Goal: Find contact information: Find contact information

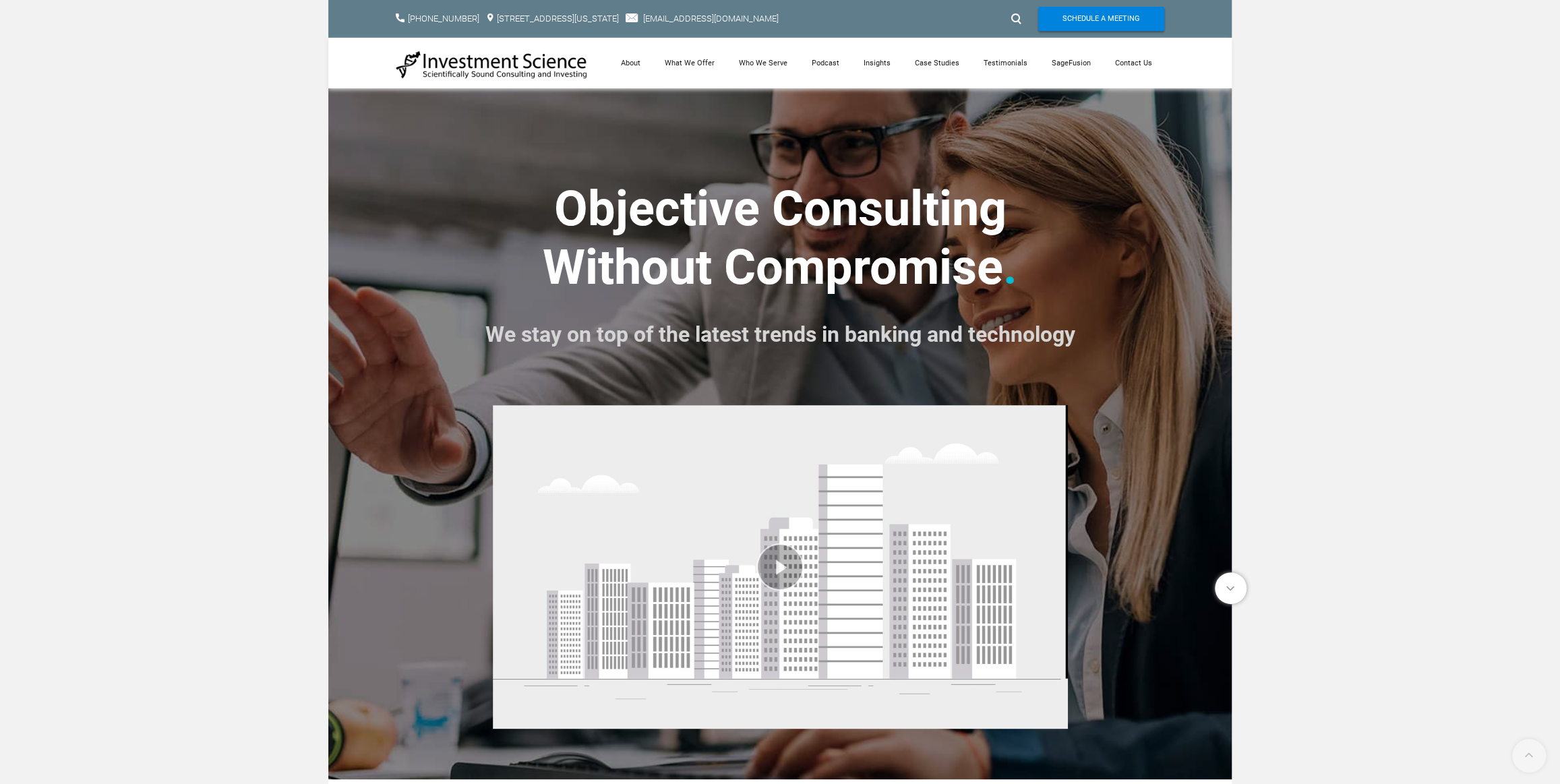
click at [1083, 61] on link "SageFusion" at bounding box center [1071, 63] width 63 height 51
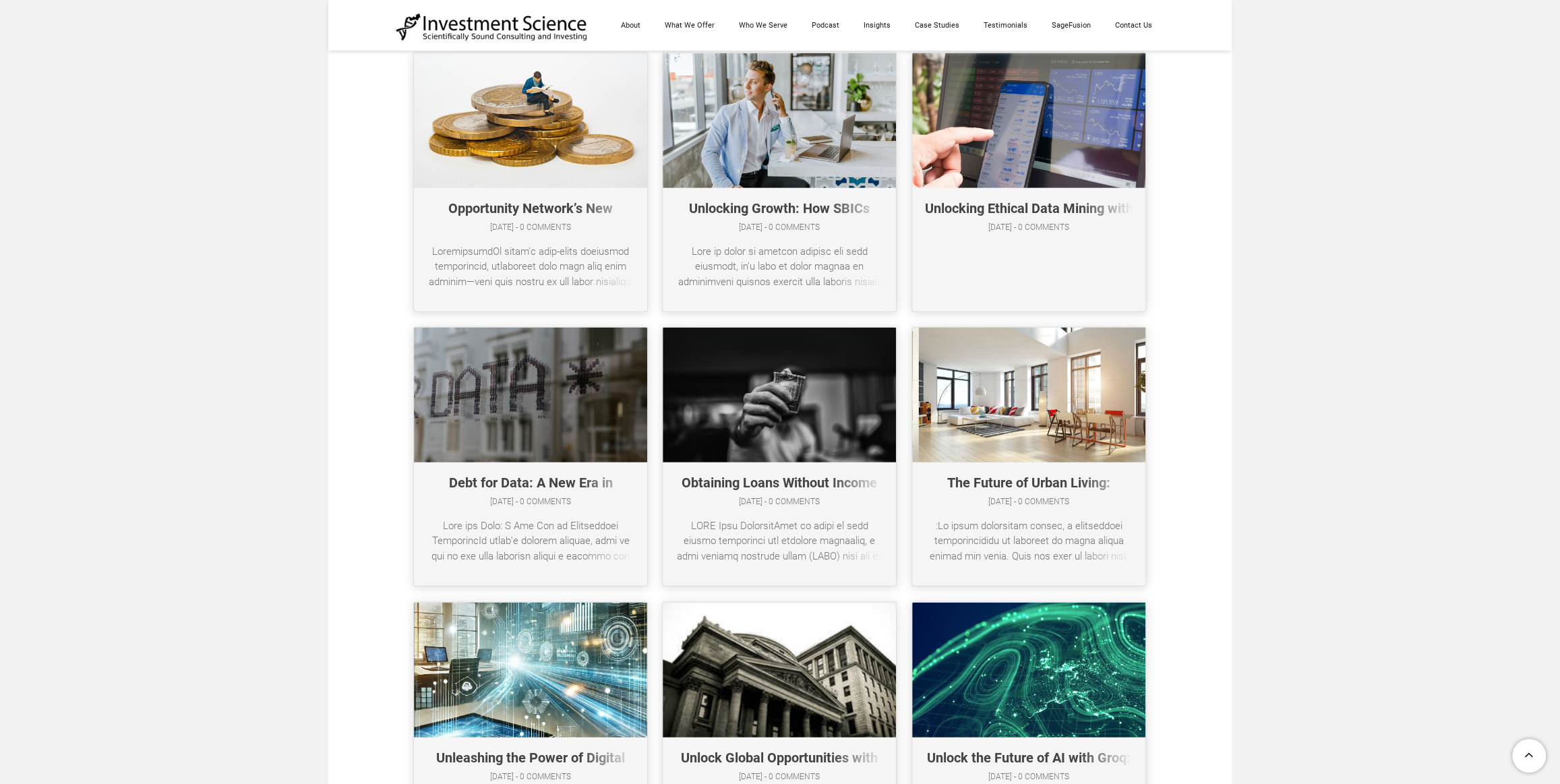
scroll to position [7507, 0]
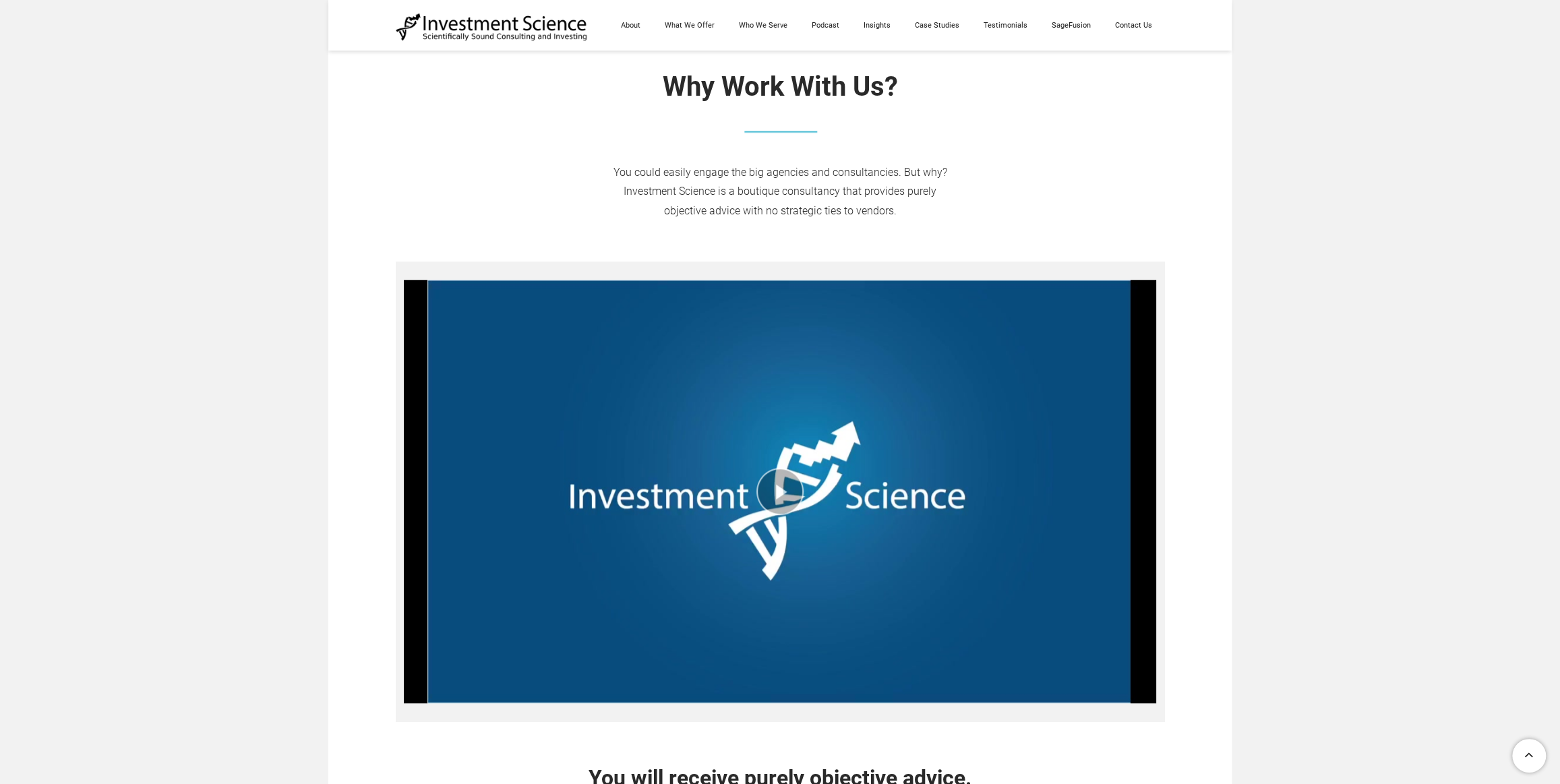
drag, startPoint x: 1561, startPoint y: 43, endPoint x: 1559, endPoint y: 19, distance: 24.1
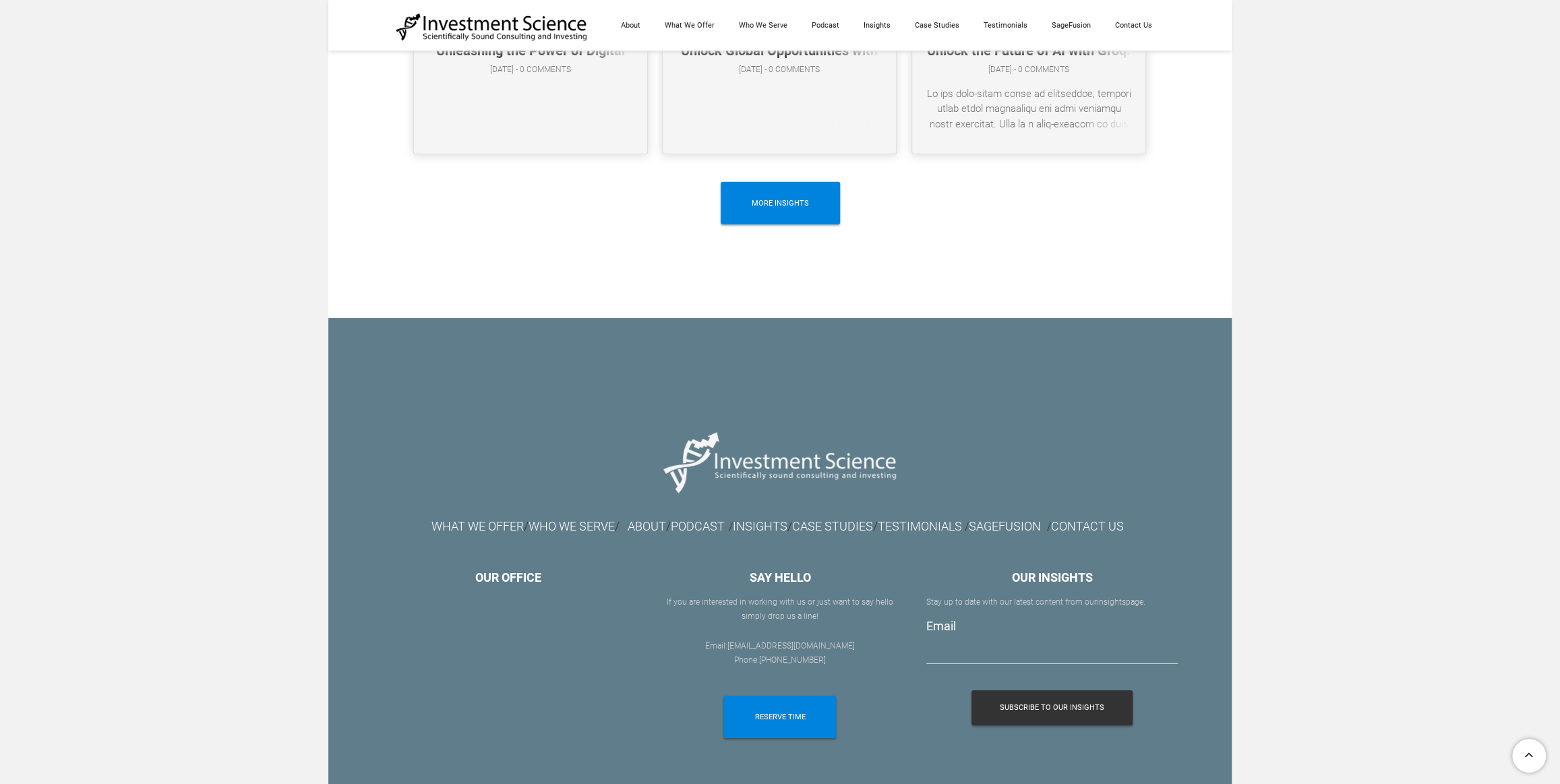
scroll to position [7423, 0]
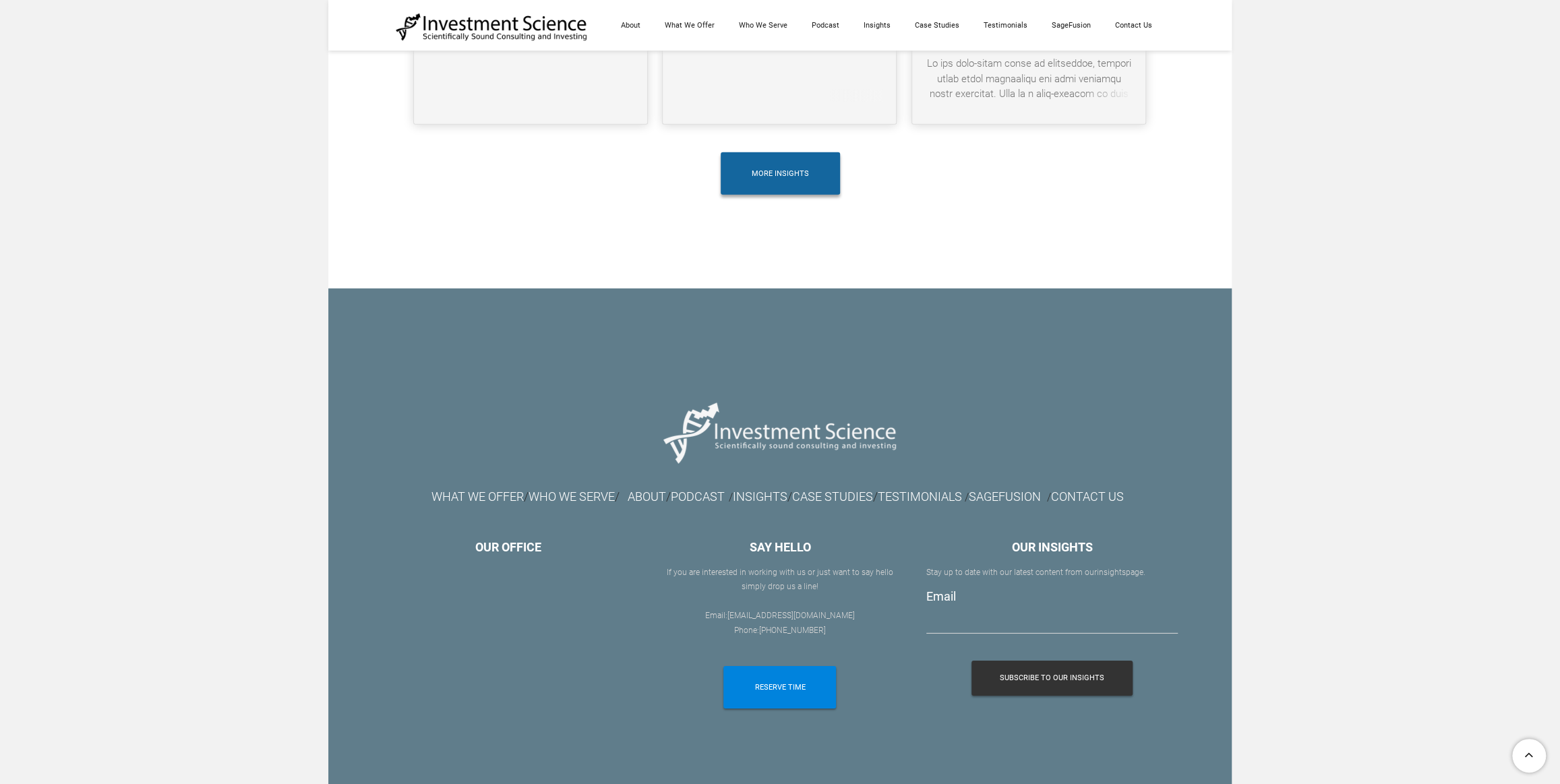
click at [786, 185] on span "MORE INSIGHTS" at bounding box center [780, 173] width 57 height 42
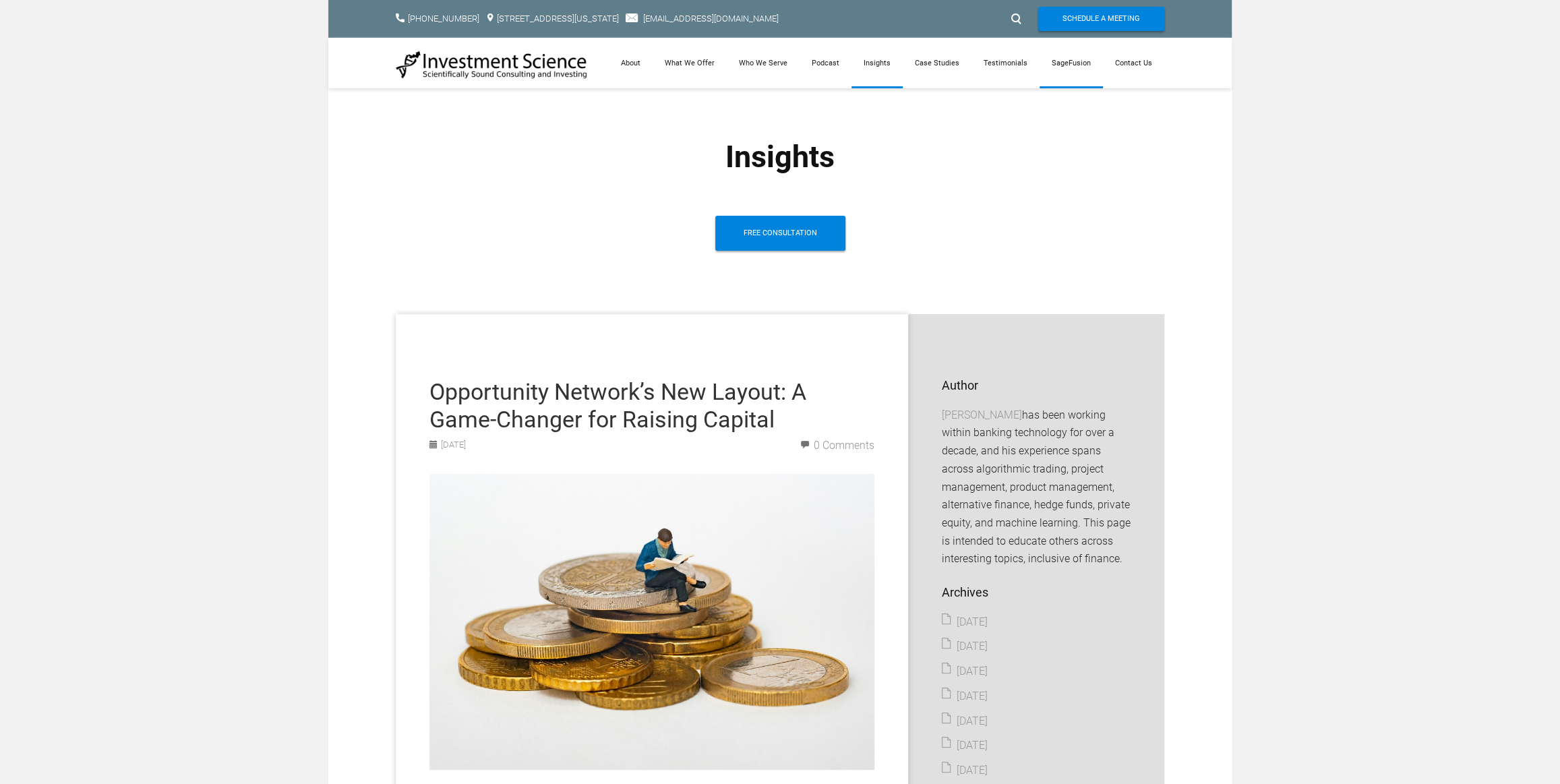
click at [1059, 71] on link "SageFusion" at bounding box center [1071, 63] width 63 height 51
